Goal: Information Seeking & Learning: Find specific fact

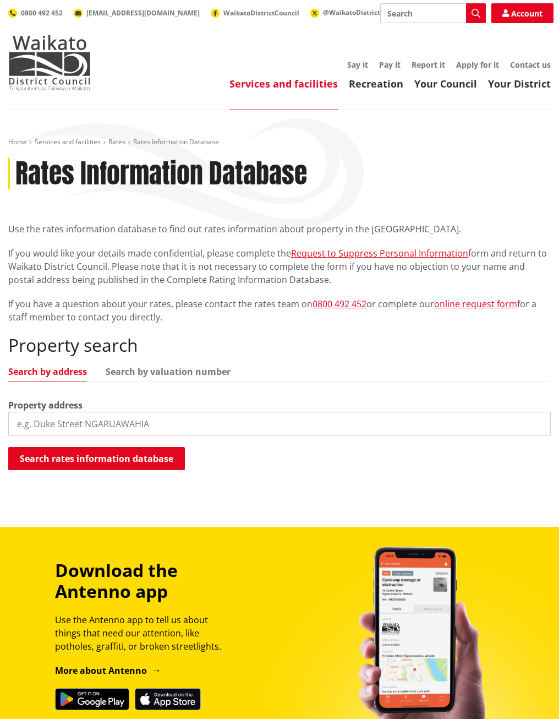
click at [113, 414] on input "search" at bounding box center [279, 424] width 543 height 24
paste input "9A Fend Street, Chartwell, Hamilton City"
click at [155, 455] on button "Search rates information database" at bounding box center [96, 458] width 177 height 23
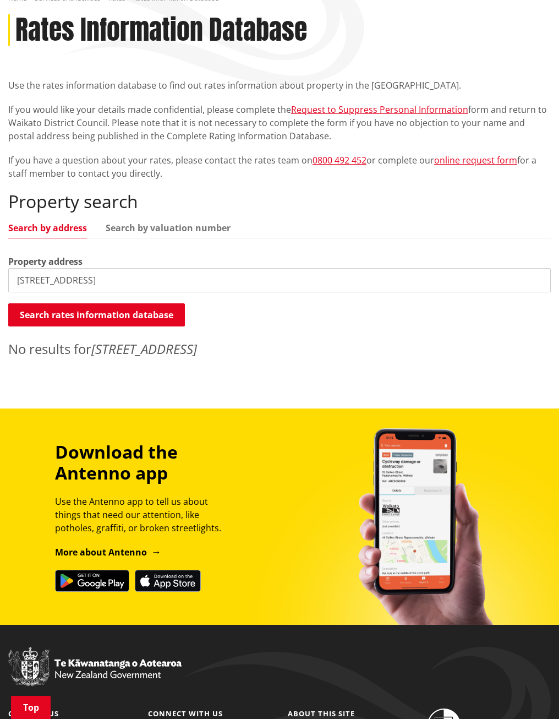
scroll to position [165, 0]
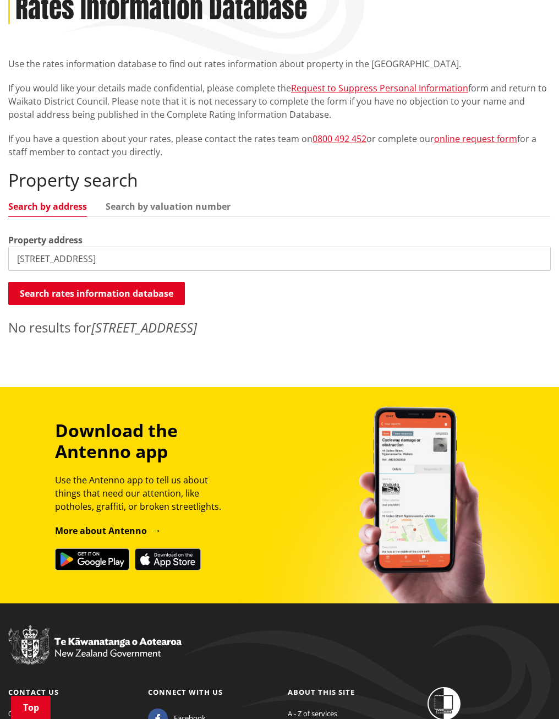
click at [207, 260] on input "9A Fend Street, Chartwell, Hamilton City" at bounding box center [279, 259] width 543 height 24
click at [168, 289] on button "Search rates information database" at bounding box center [96, 293] width 177 height 23
click at [98, 258] on input "9A Fend Street" at bounding box center [279, 259] width 543 height 24
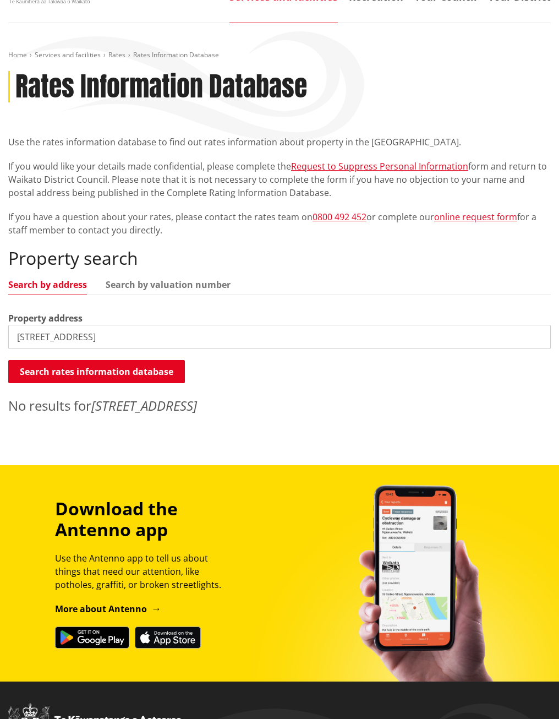
scroll to position [0, 0]
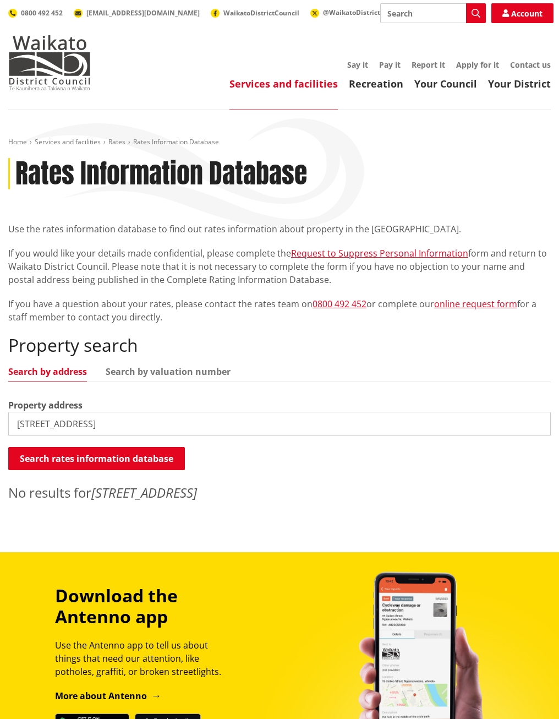
click at [138, 373] on link "Search by valuation number" at bounding box center [168, 371] width 125 height 9
click at [50, 374] on link "Search by address" at bounding box center [47, 371] width 79 height 9
click at [101, 414] on input "9A Fend Street" at bounding box center [279, 424] width 543 height 24
type input "9"
drag, startPoint x: 77, startPoint y: 428, endPoint x: -14, endPoint y: 427, distance: 90.8
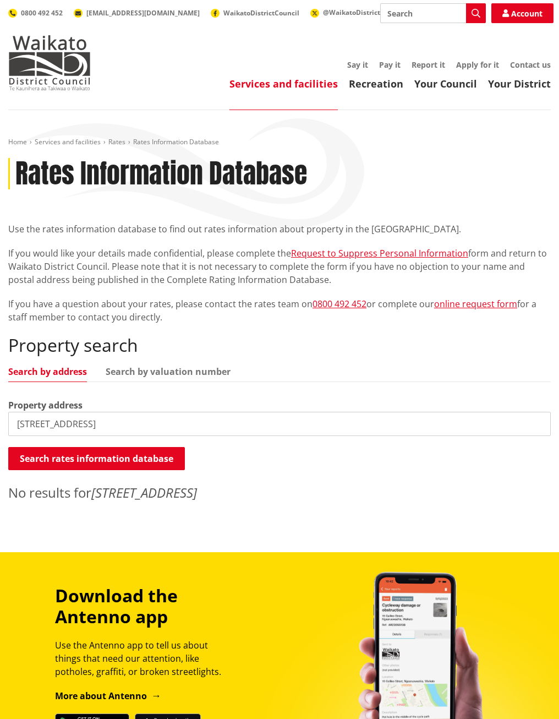
click at [0, 427] on html "Skip to content Toggle search Toggle navigation Services and facilities Recreat…" at bounding box center [279, 518] width 559 height 1037
drag, startPoint x: 85, startPoint y: 429, endPoint x: -22, endPoint y: 433, distance: 106.8
click at [0, 433] on html "Skip to content Toggle search Toggle navigation Services and facilities Recreat…" at bounding box center [279, 518] width 559 height 1037
type input "chartwell"
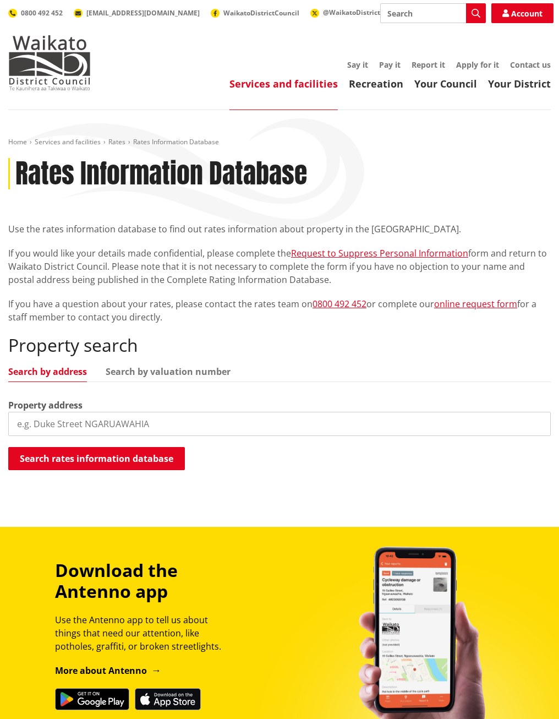
click at [155, 424] on input "search" at bounding box center [279, 424] width 543 height 24
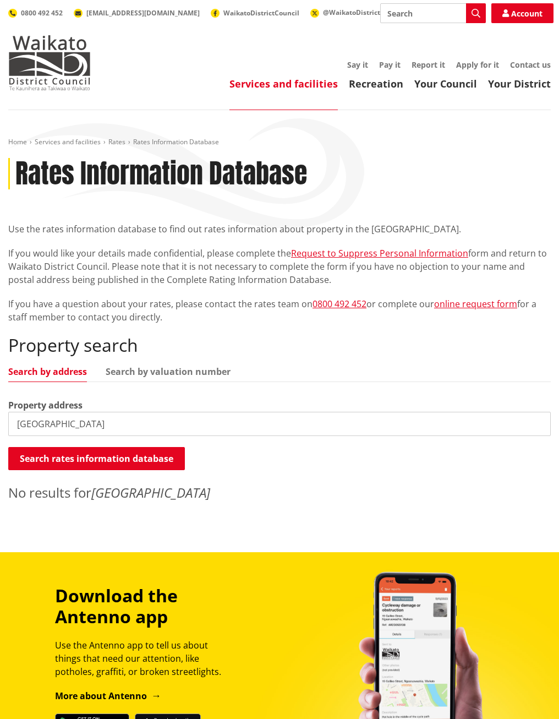
click at [124, 425] on input "fend street" at bounding box center [279, 424] width 543 height 24
type input "fend street, chartwell"
click at [191, 376] on link "Search by valuation number" at bounding box center [168, 371] width 125 height 9
click at [53, 368] on link "Search by address" at bounding box center [47, 371] width 79 height 9
drag, startPoint x: 123, startPoint y: 426, endPoint x: -3, endPoint y: 422, distance: 125.5
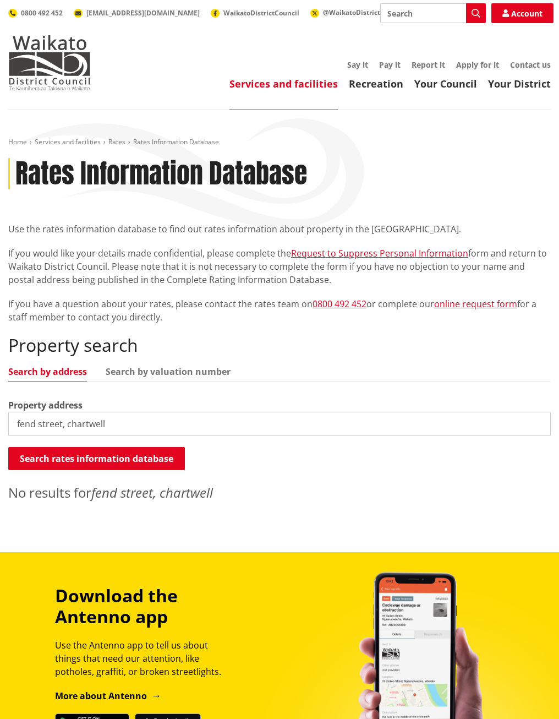
click at [0, 422] on html "Skip to content Toggle search Toggle navigation Services and facilities Recreat…" at bounding box center [279, 518] width 559 height 1037
click at [199, 373] on link "Search by valuation number" at bounding box center [168, 371] width 125 height 9
click at [143, 423] on input "search" at bounding box center [279, 424] width 543 height 24
paste input "04221-048-01"
click at [128, 455] on button "Search rates information database" at bounding box center [96, 458] width 177 height 23
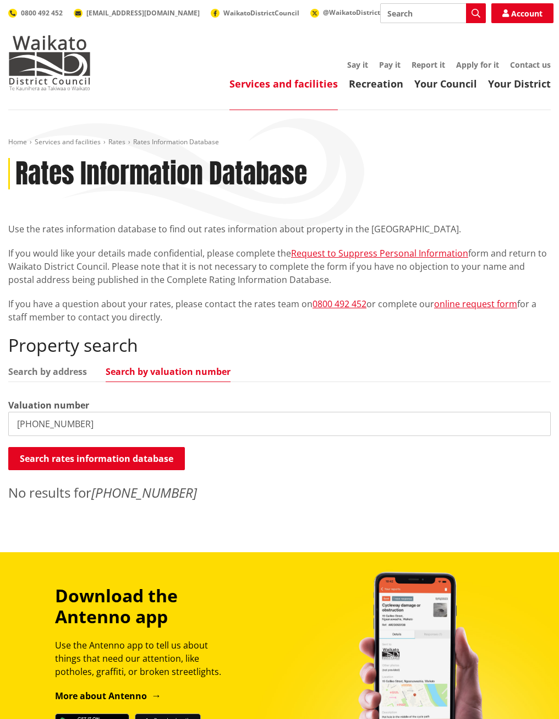
click at [128, 455] on button "Search rates information database" at bounding box center [96, 458] width 177 height 23
click at [116, 424] on input "04221-048-01" at bounding box center [279, 424] width 543 height 24
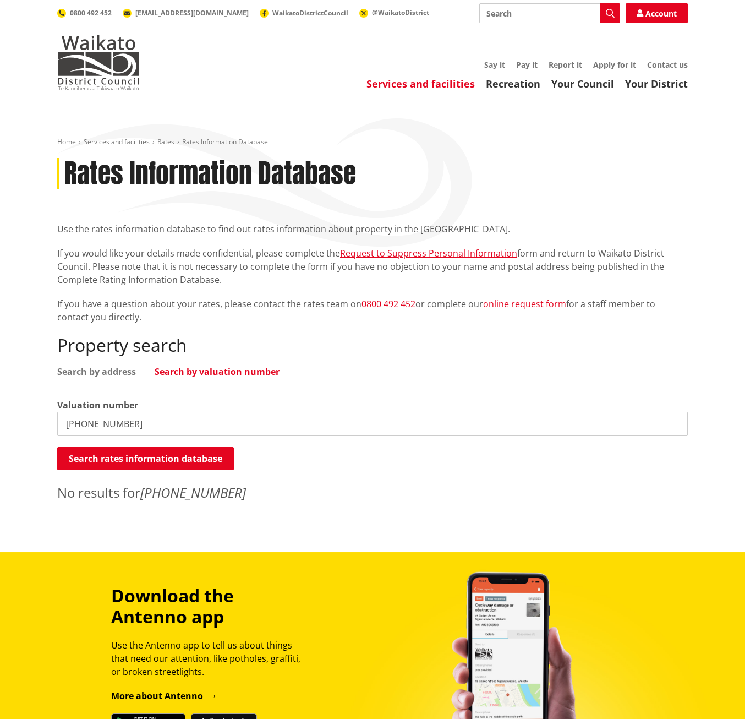
click at [64, 422] on input "04221-048-01" at bounding box center [372, 424] width 631 height 24
click at [117, 378] on ul "Search by address Search by valuation number" at bounding box center [372, 374] width 631 height 15
click at [116, 372] on link "Search by address" at bounding box center [96, 371] width 79 height 9
click at [190, 372] on link "Search by valuation number" at bounding box center [217, 371] width 125 height 9
click at [134, 468] on button "Search rates information database" at bounding box center [145, 458] width 177 height 23
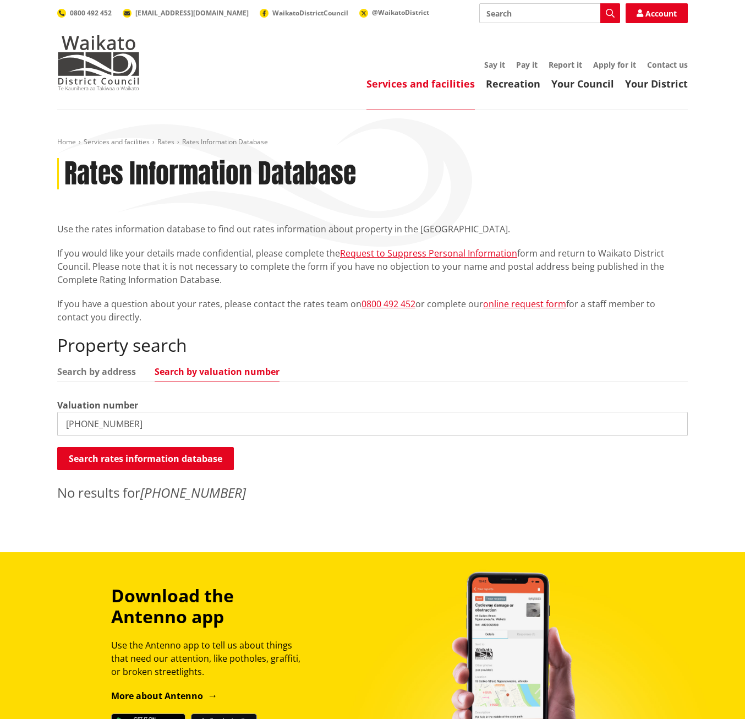
click at [155, 430] on input "04221-048-01" at bounding box center [372, 424] width 631 height 24
drag, startPoint x: 155, startPoint y: 430, endPoint x: 26, endPoint y: 430, distance: 129.3
click at [26, 430] on div "Home Services and facilities Rates Rates Information Database Rates Information…" at bounding box center [372, 331] width 745 height 442
drag, startPoint x: 165, startPoint y: 421, endPoint x: -19, endPoint y: 424, distance: 183.8
click at [0, 424] on html "Skip to content Toggle search Toggle navigation Services and facilities Recreat…" at bounding box center [372, 518] width 745 height 1037
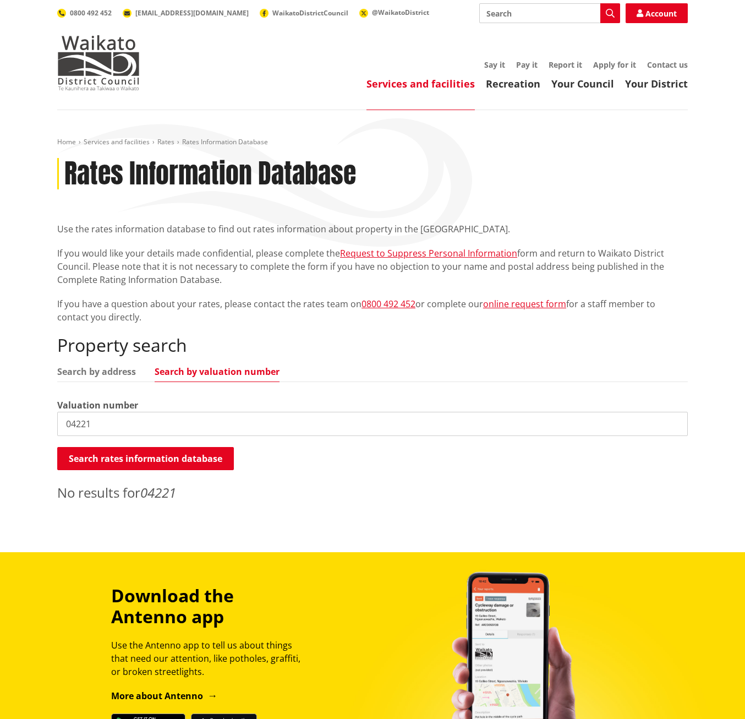
paste input "LOT 4 DP S86929"
type input "LOT 4 DP S86929"
click at [152, 453] on button "Search rates information database" at bounding box center [145, 458] width 177 height 23
click at [118, 56] on img at bounding box center [98, 62] width 83 height 55
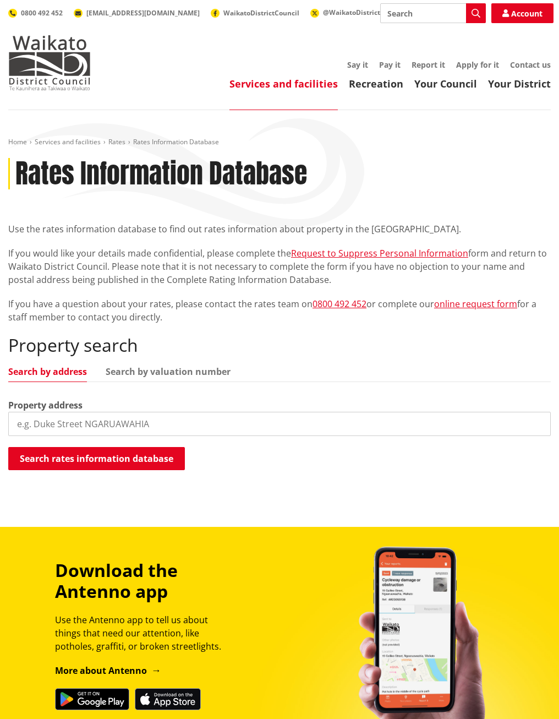
click at [128, 430] on input "search" at bounding box center [279, 424] width 543 height 24
paste input "9A Fend Street, Chartwell, Hamilton City"
type input "9A Fend Street, Chartwell, Hamilton City"
click at [128, 455] on button "Search rates information database" at bounding box center [96, 458] width 177 height 23
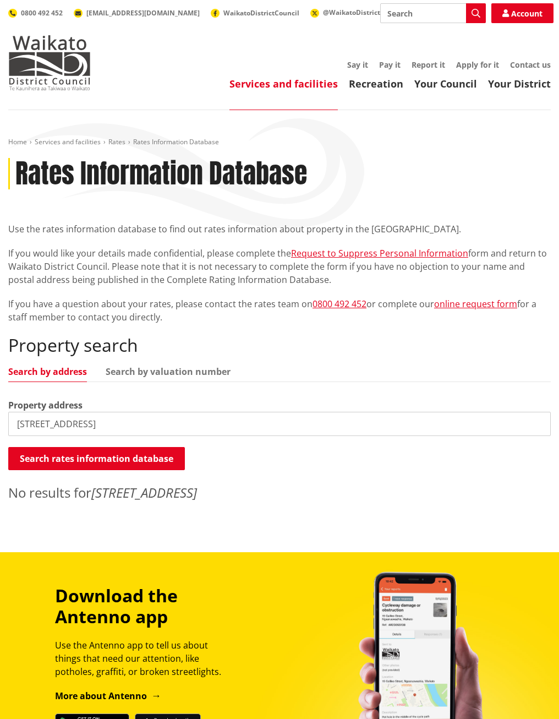
click at [204, 426] on input "9A Fend Street, Chartwell, Hamilton City" at bounding box center [279, 424] width 543 height 24
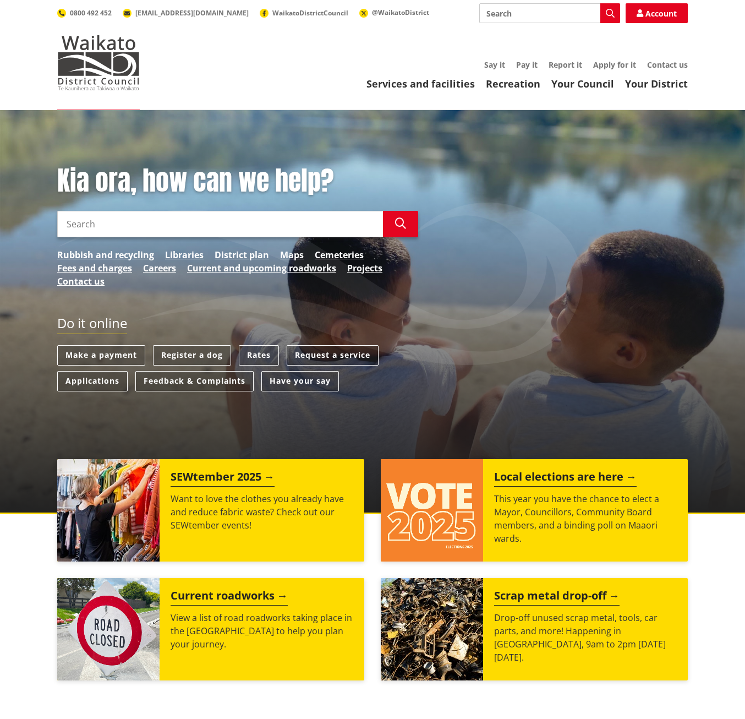
click at [253, 355] on link "Rates" at bounding box center [259, 355] width 40 height 20
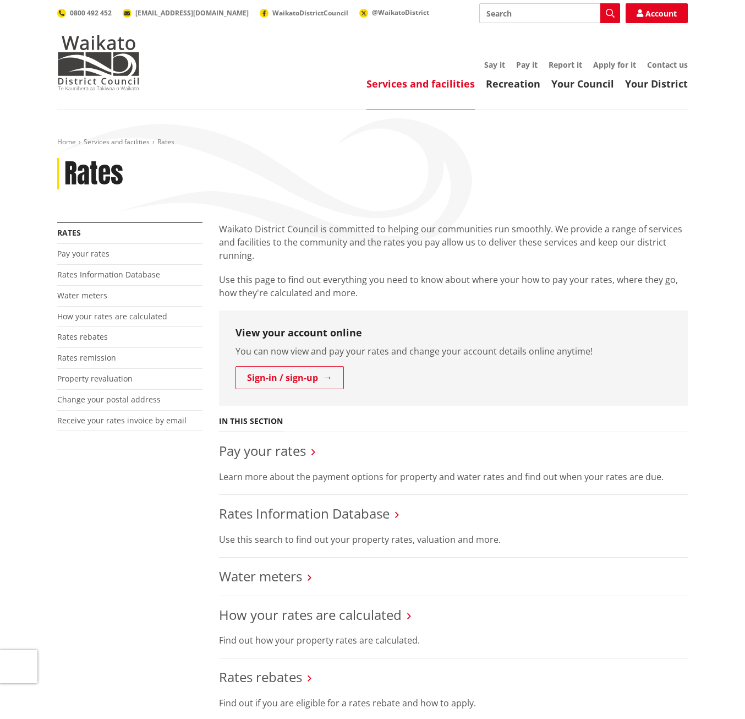
scroll to position [165, 0]
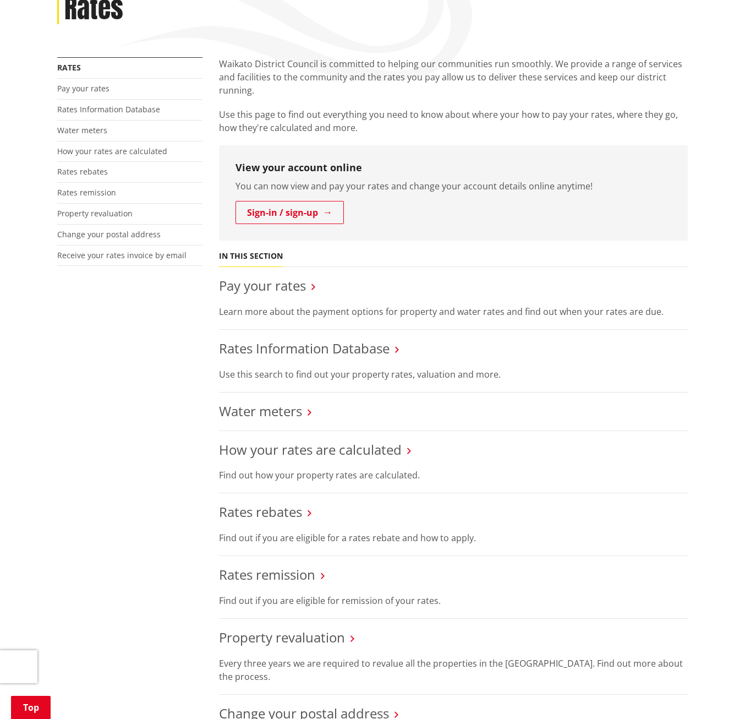
click at [275, 354] on link "Rates Information Database" at bounding box center [304, 348] width 171 height 18
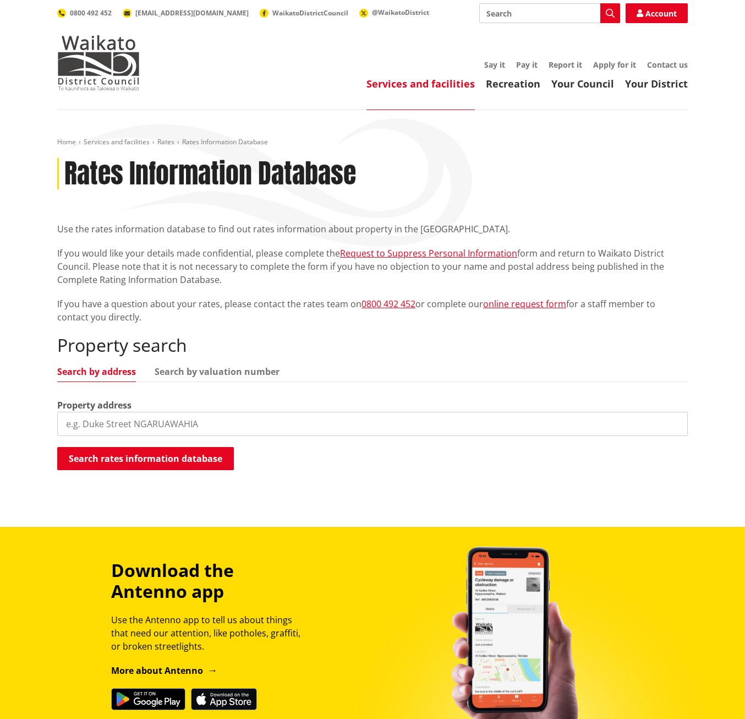
click at [145, 421] on input "search" at bounding box center [372, 424] width 631 height 24
click at [193, 370] on link "Search by valuation number" at bounding box center [217, 371] width 125 height 9
click at [145, 418] on input "search" at bounding box center [372, 424] width 631 height 24
paste input "LOT 4 DP S86929"
type input "LOT 4 DP S86929"
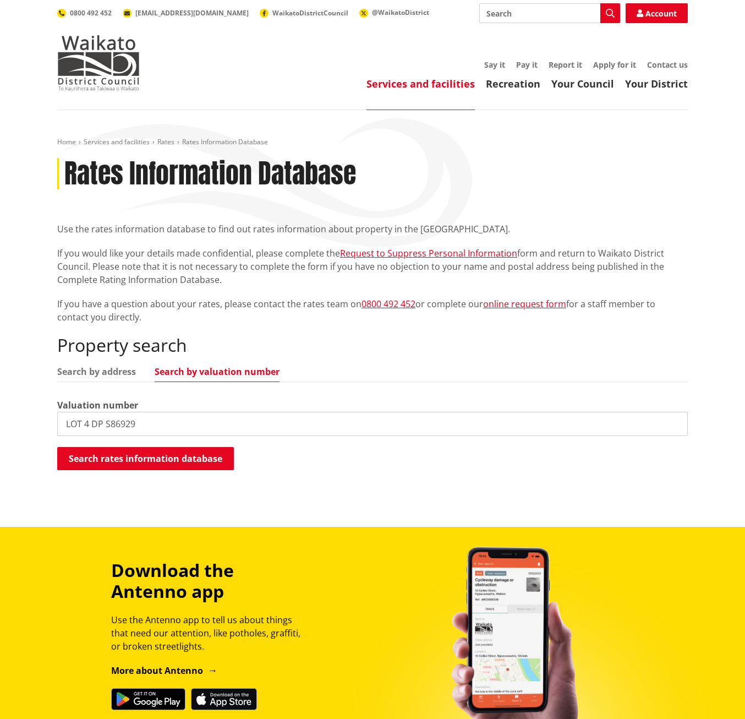
click at [200, 461] on button "Search rates information database" at bounding box center [145, 458] width 177 height 23
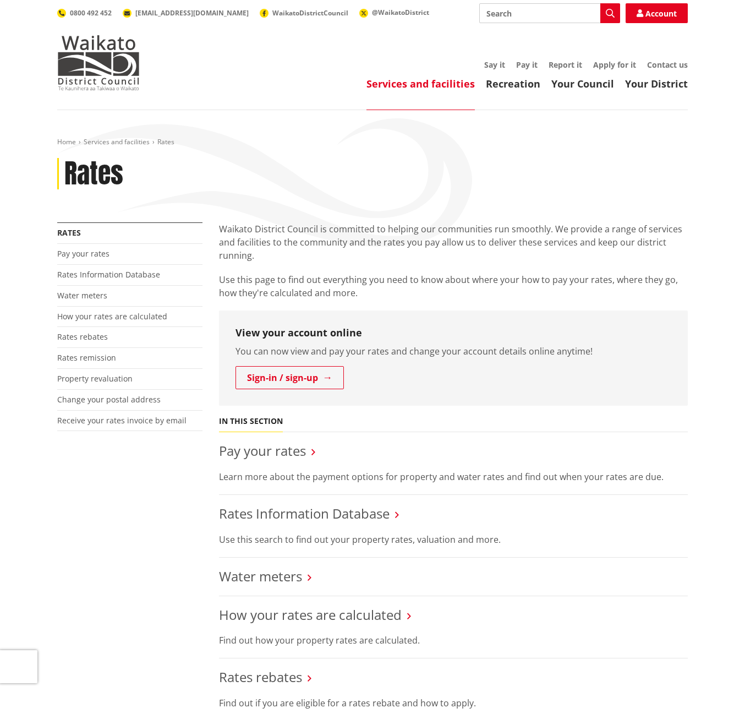
scroll to position [165, 0]
